Goal: Check status: Verify the current state of an ongoing process or item

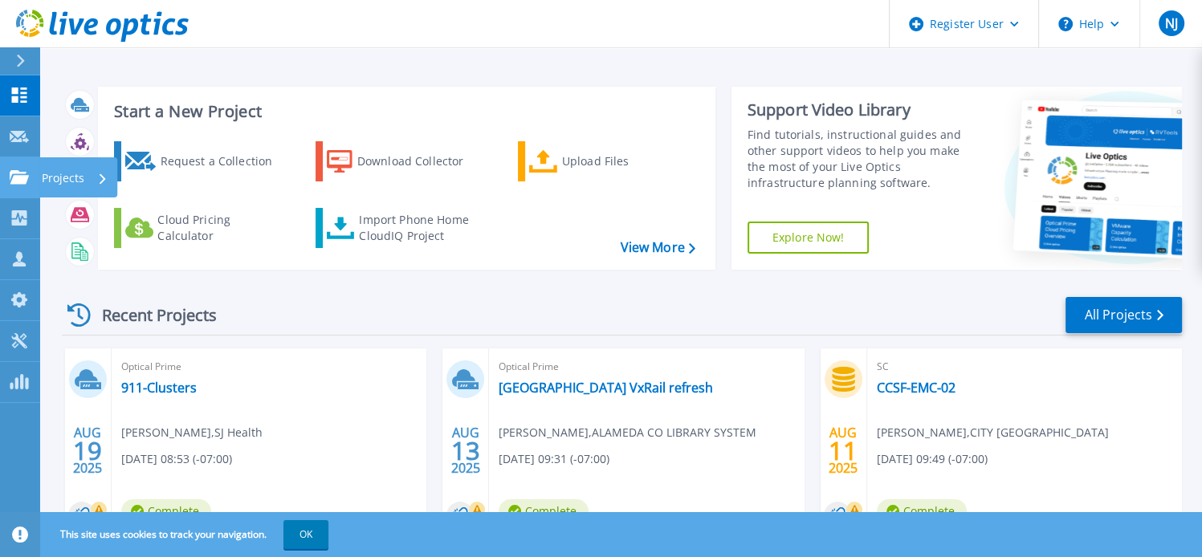
click at [18, 178] on icon at bounding box center [19, 177] width 19 height 14
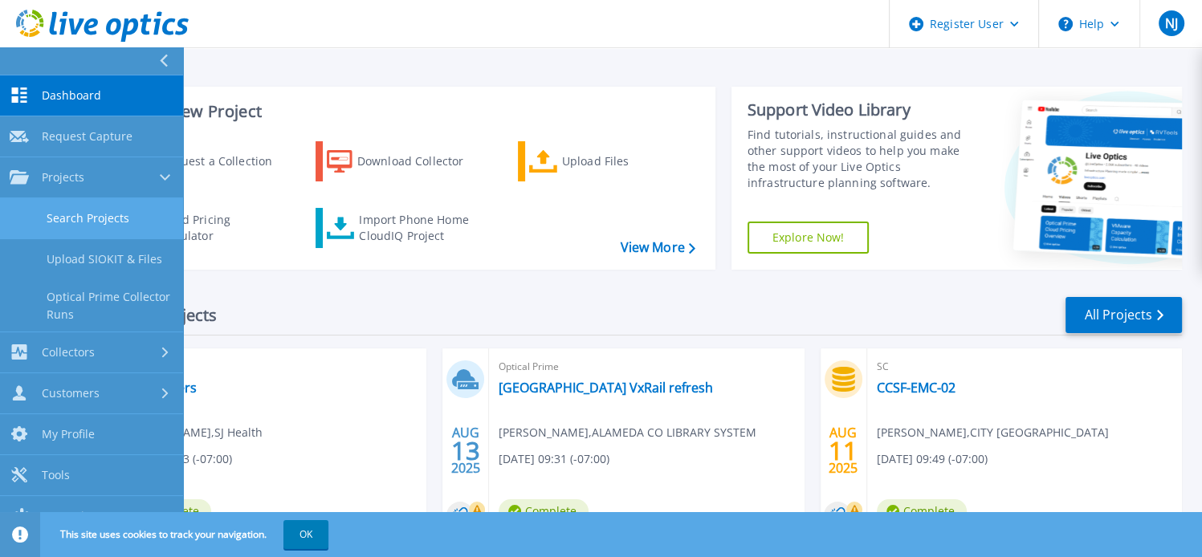
click at [91, 224] on link "Search Projects" at bounding box center [91, 218] width 183 height 41
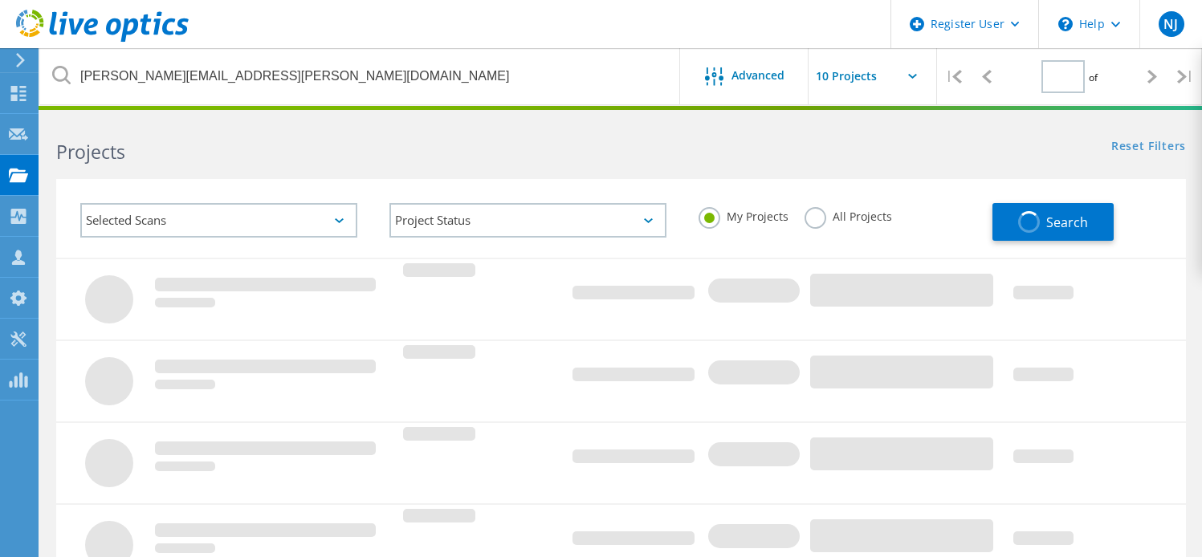
type input "1"
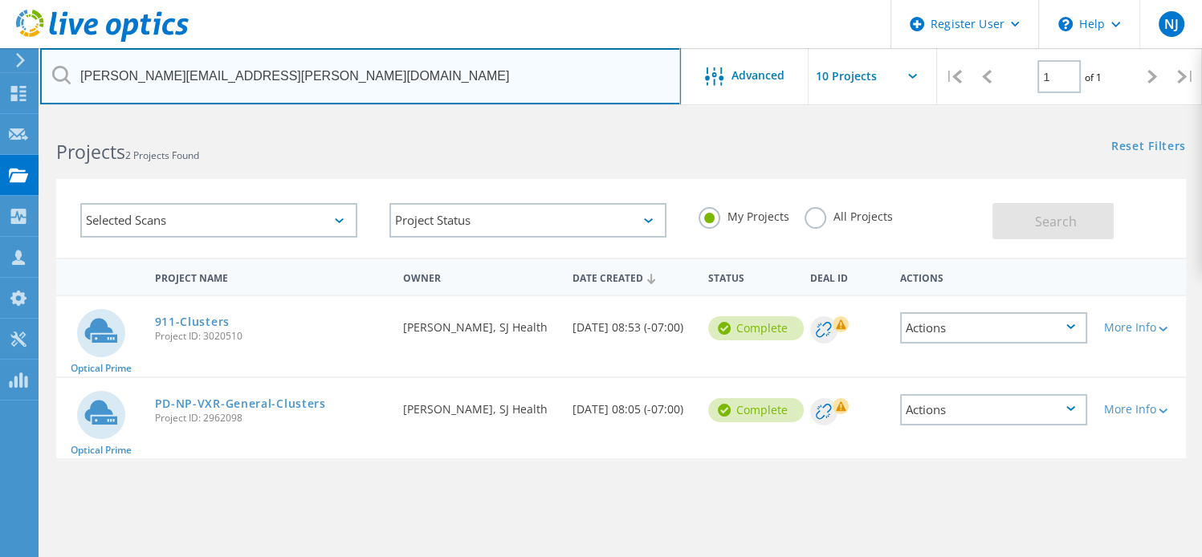
drag, startPoint x: 151, startPoint y: 75, endPoint x: 47, endPoint y: 77, distance: 103.6
click at [47, 77] on input "greg.lee@isd.sccgov.org" at bounding box center [360, 76] width 641 height 56
paste input "lquale@dao"
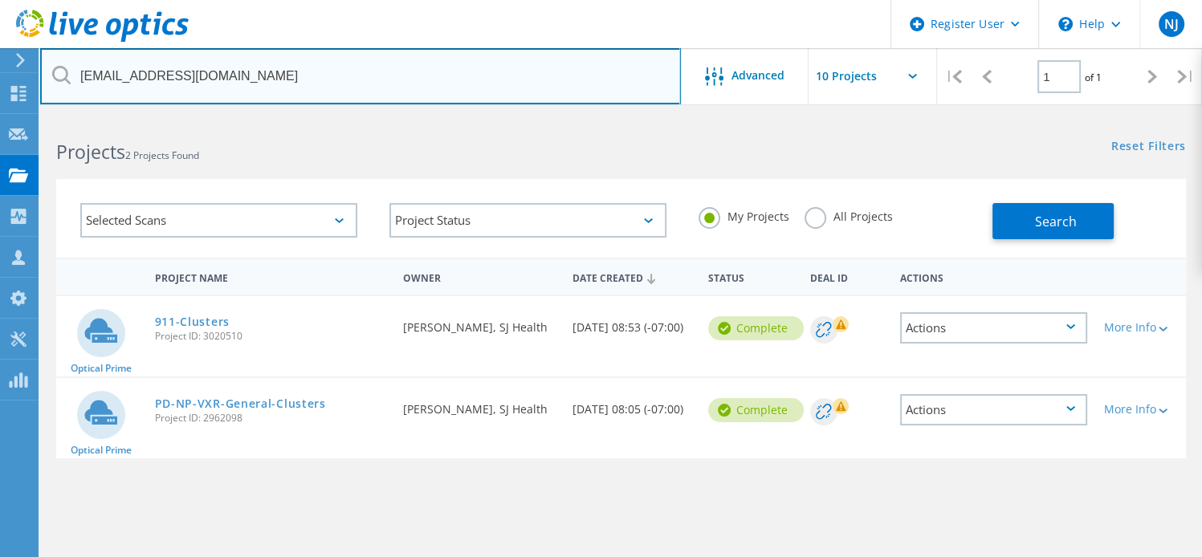
type input "lquale@dao.sccgov.org"
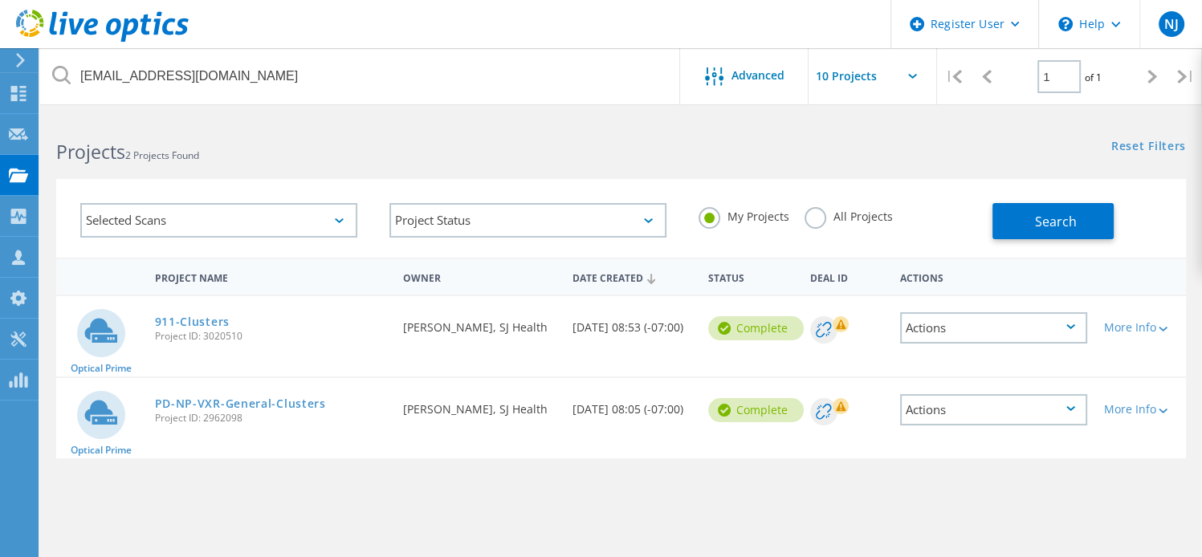
click at [817, 222] on label "All Projects" at bounding box center [848, 214] width 88 height 15
click at [0, 0] on input "All Projects" at bounding box center [0, 0] width 0 height 0
click at [1058, 229] on span "Search" at bounding box center [1056, 222] width 42 height 18
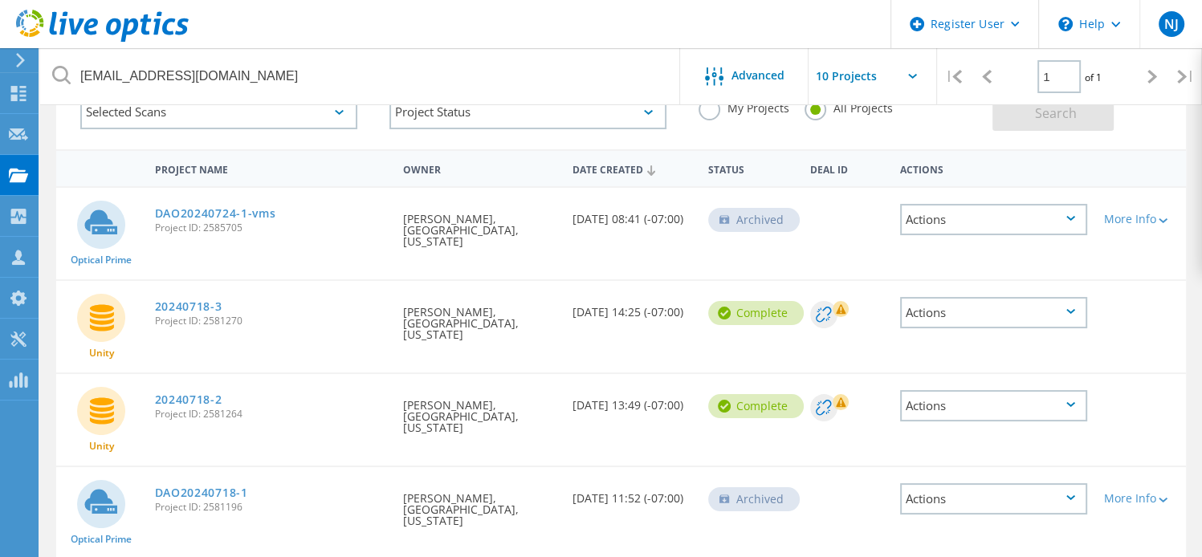
scroll to position [151, 0]
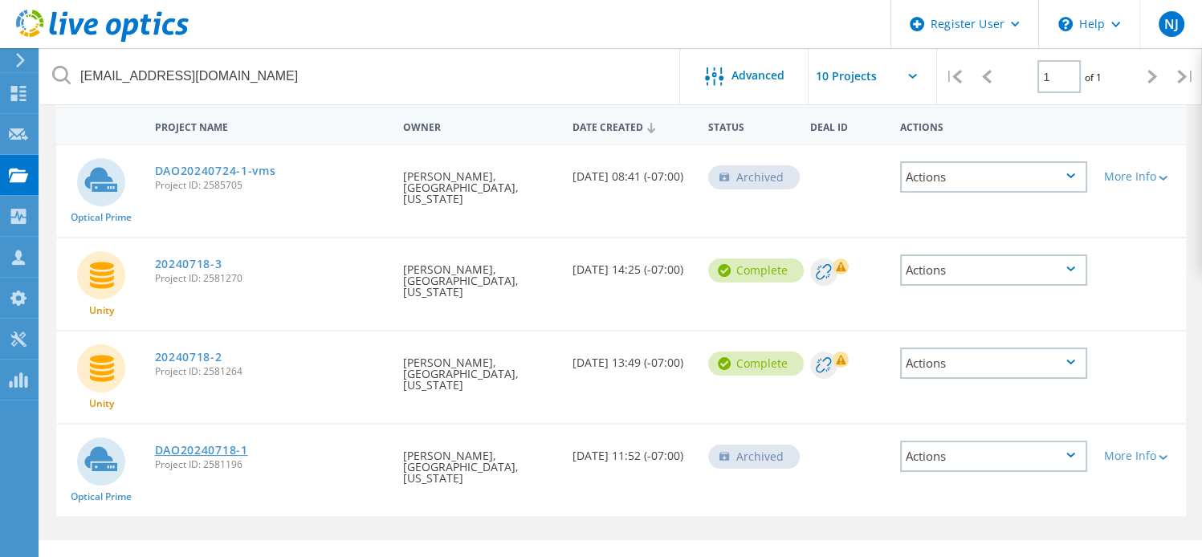
click at [222, 445] on link "DAO20240718-1" at bounding box center [201, 450] width 93 height 11
click at [219, 445] on link "DAO20240718-1" at bounding box center [201, 450] width 93 height 11
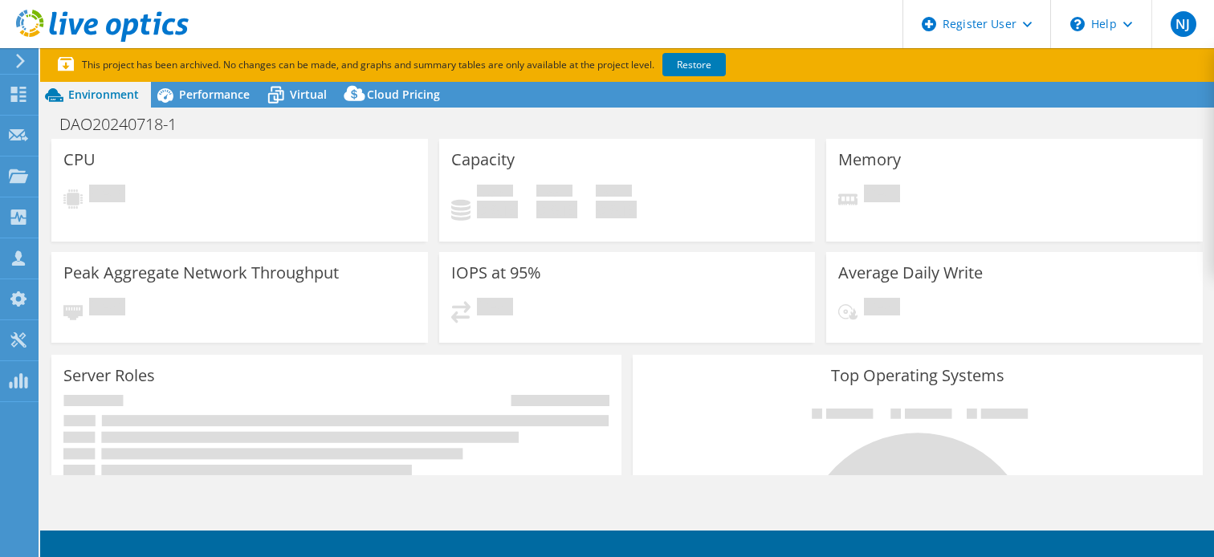
select select "USD"
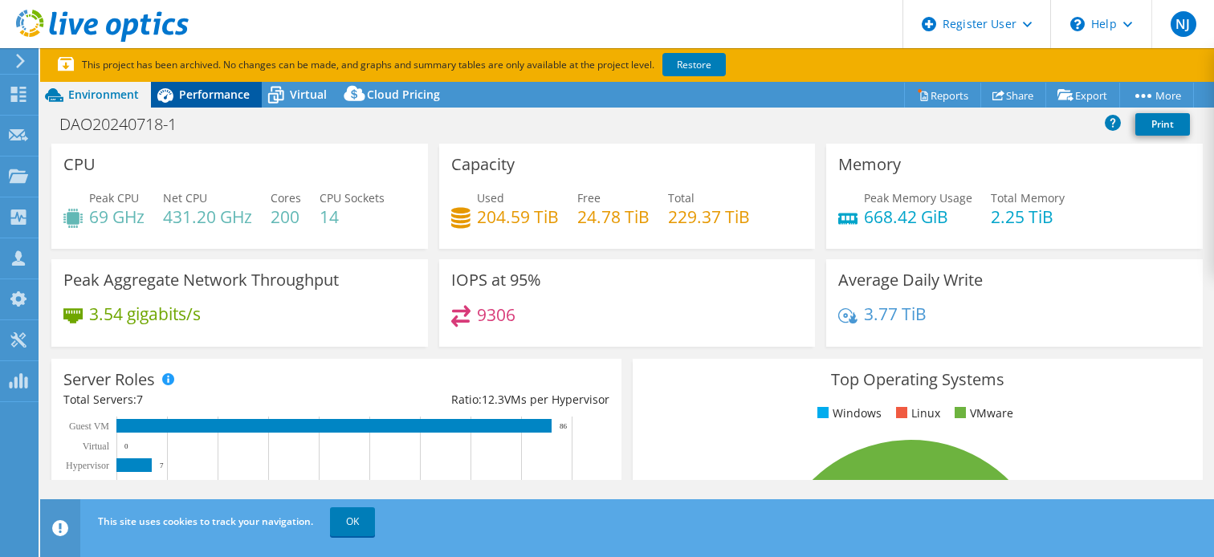
click at [216, 97] on span "Performance" at bounding box center [214, 94] width 71 height 15
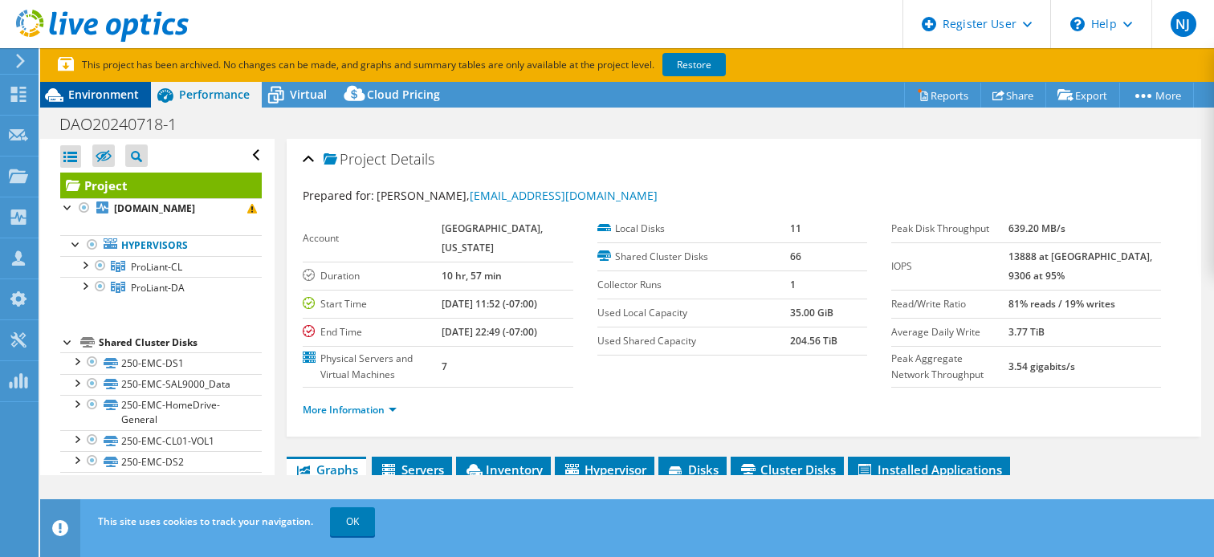
click at [116, 97] on span "Environment" at bounding box center [103, 94] width 71 height 15
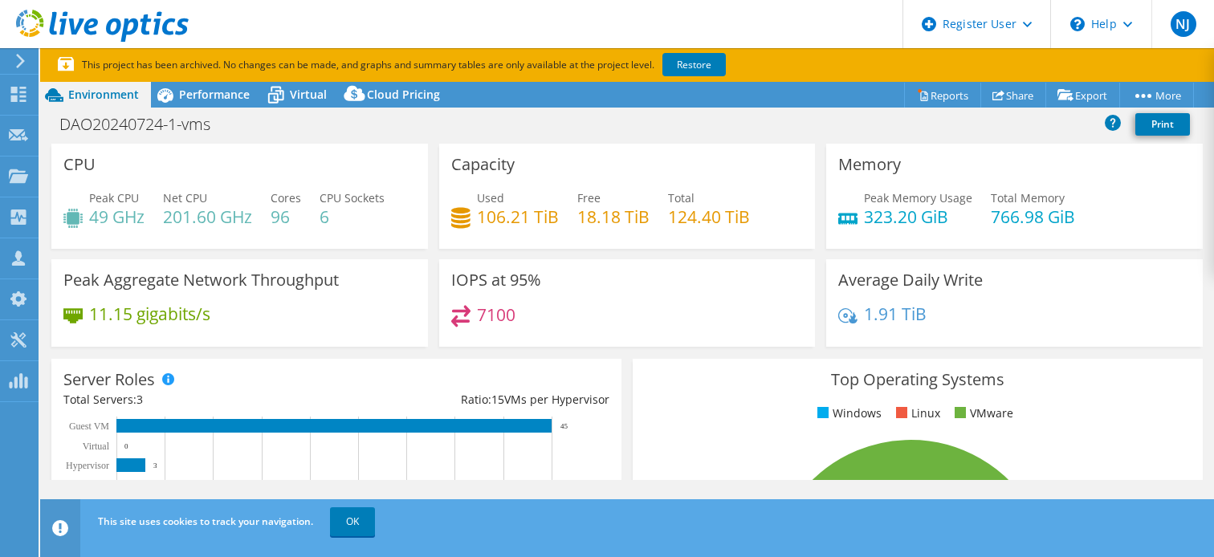
select select "USWest"
select select "USD"
click at [214, 100] on span "Performance" at bounding box center [214, 94] width 71 height 15
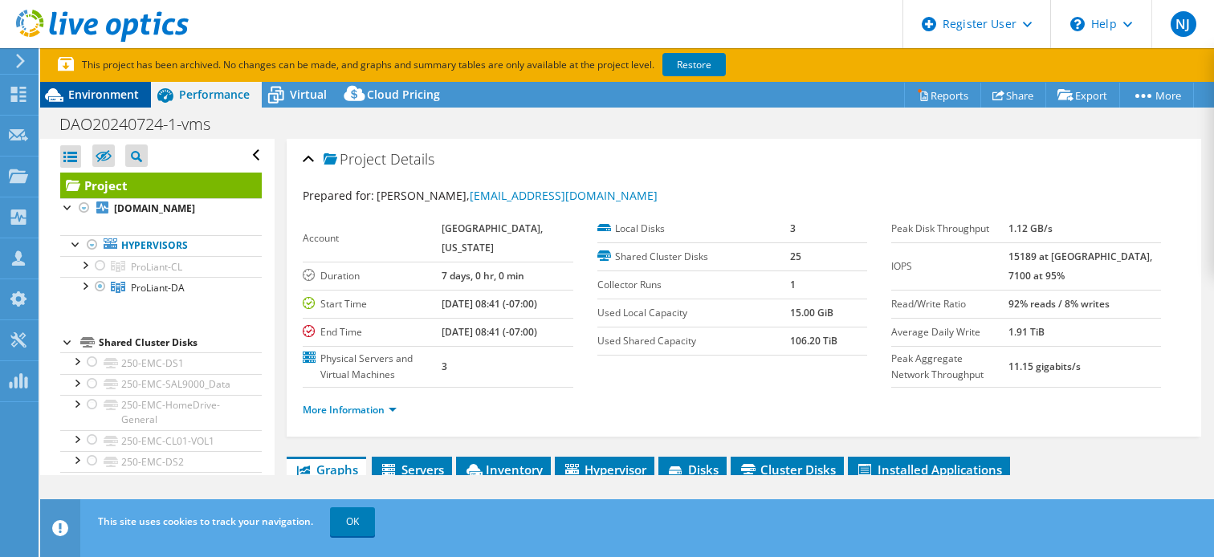
click at [99, 97] on span "Environment" at bounding box center [103, 94] width 71 height 15
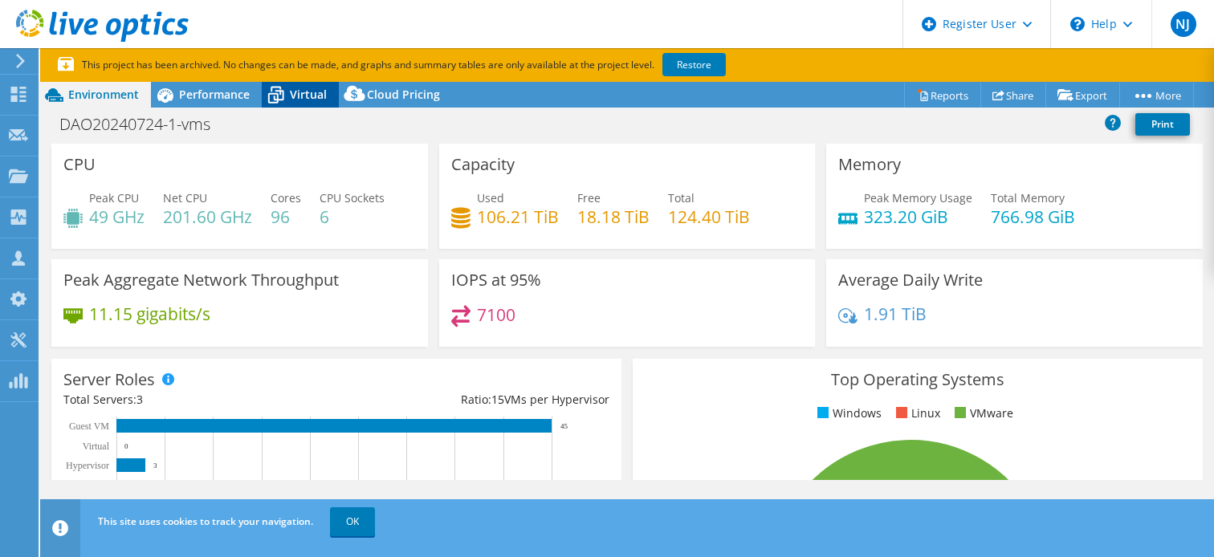
click at [290, 100] on span "Virtual" at bounding box center [308, 94] width 37 height 15
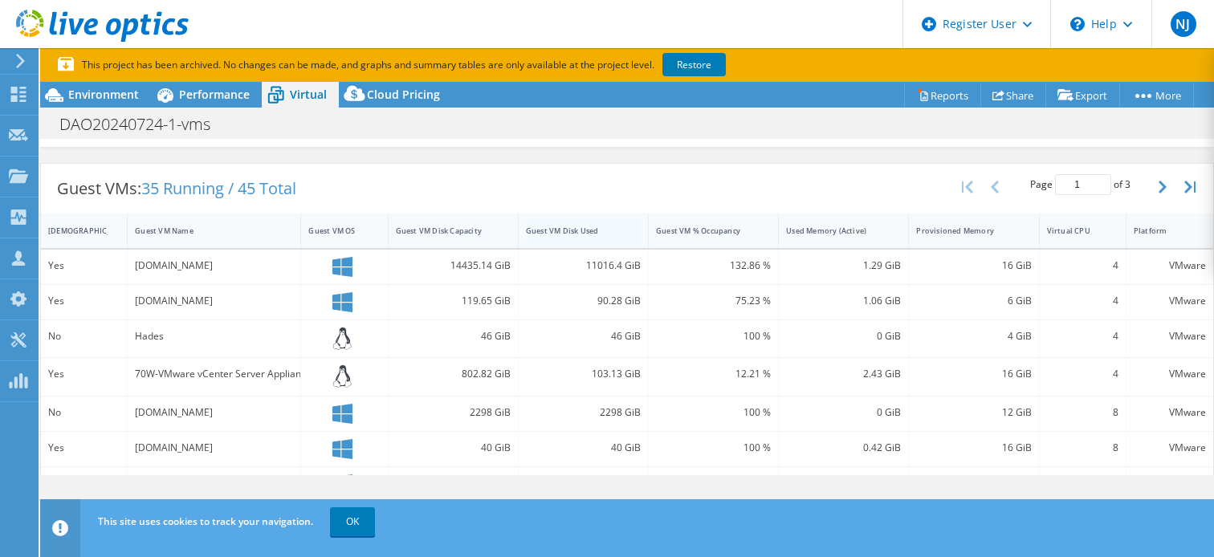
scroll to position [292, 0]
click at [605, 226] on div "Guest VM Disk Used" at bounding box center [574, 230] width 96 height 10
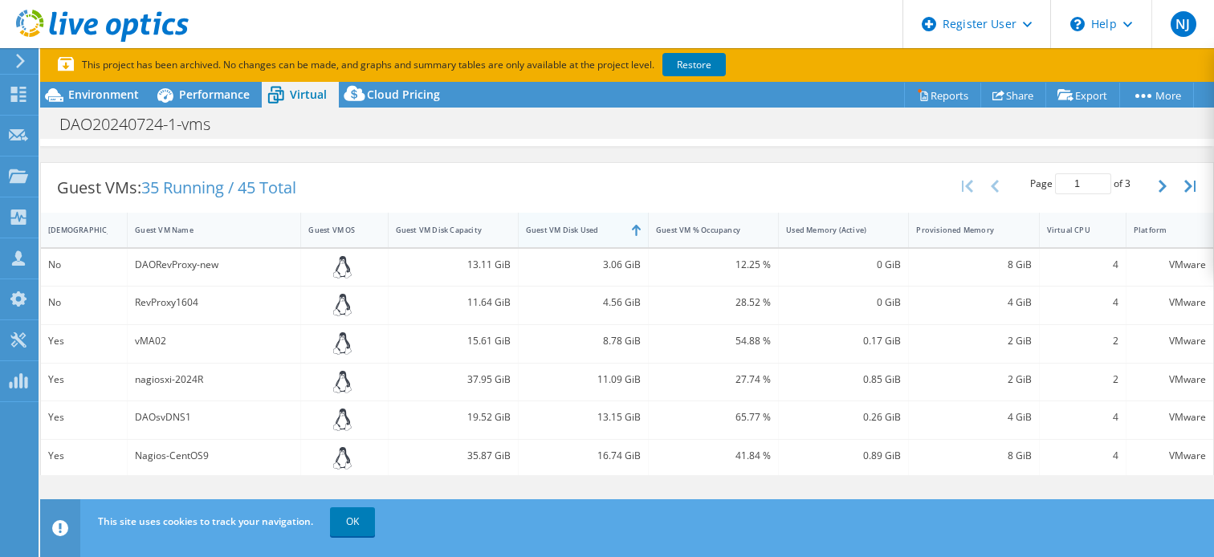
click at [605, 226] on div "Guest VM Disk Used" at bounding box center [574, 230] width 96 height 10
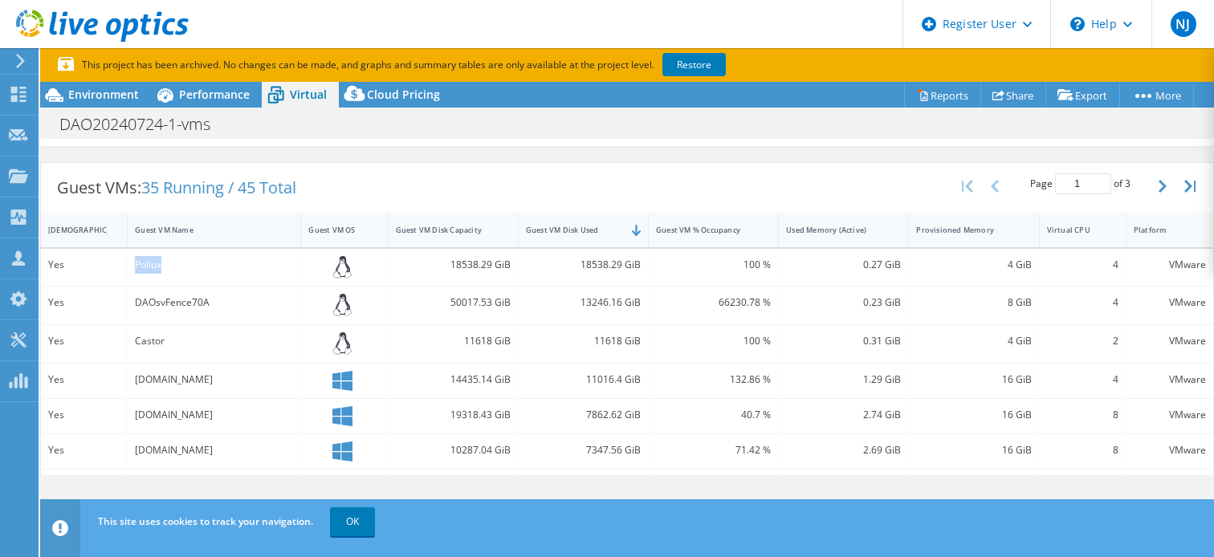
drag, startPoint x: 136, startPoint y: 264, endPoint x: 168, endPoint y: 263, distance: 32.1
click at [168, 263] on div "Pollux" at bounding box center [214, 265] width 158 height 18
copy div "Pollux"
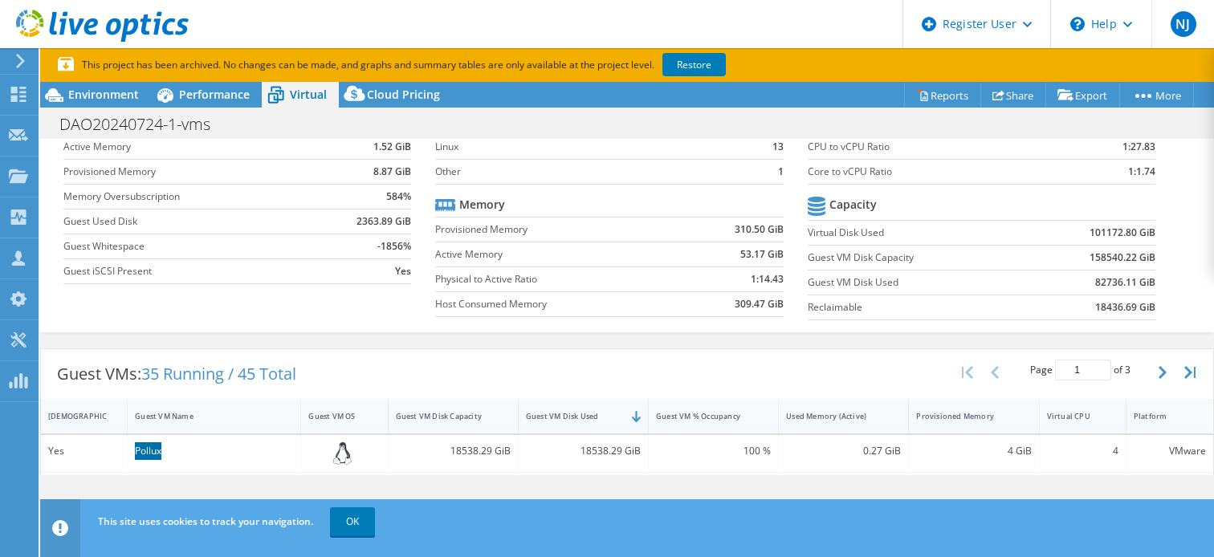
scroll to position [0, 0]
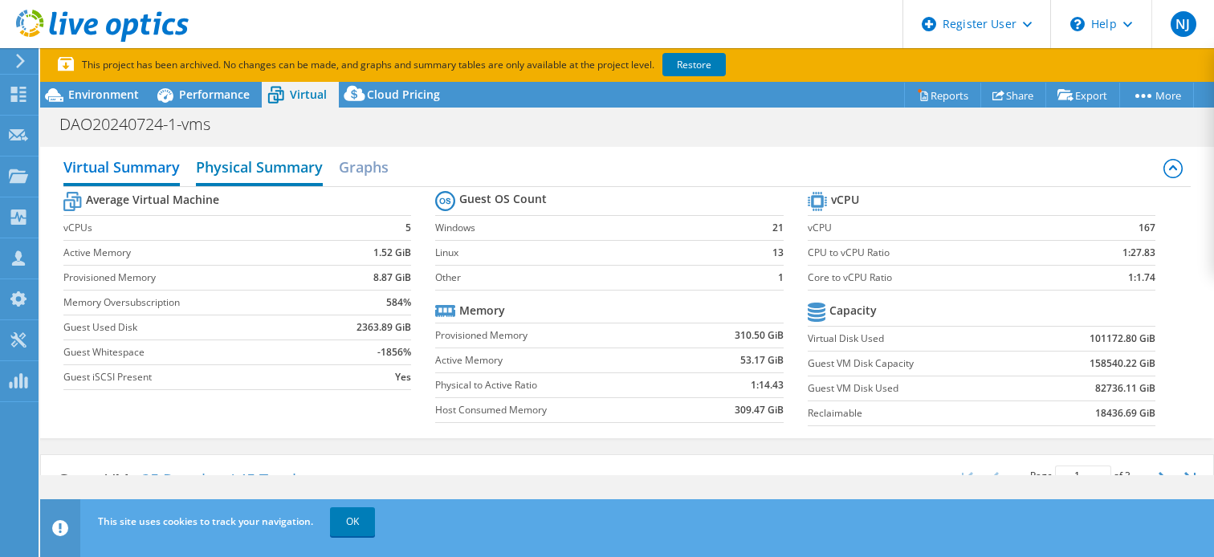
click at [235, 175] on h2 "Physical Summary" at bounding box center [259, 168] width 127 height 35
